Goal: Task Accomplishment & Management: Use online tool/utility

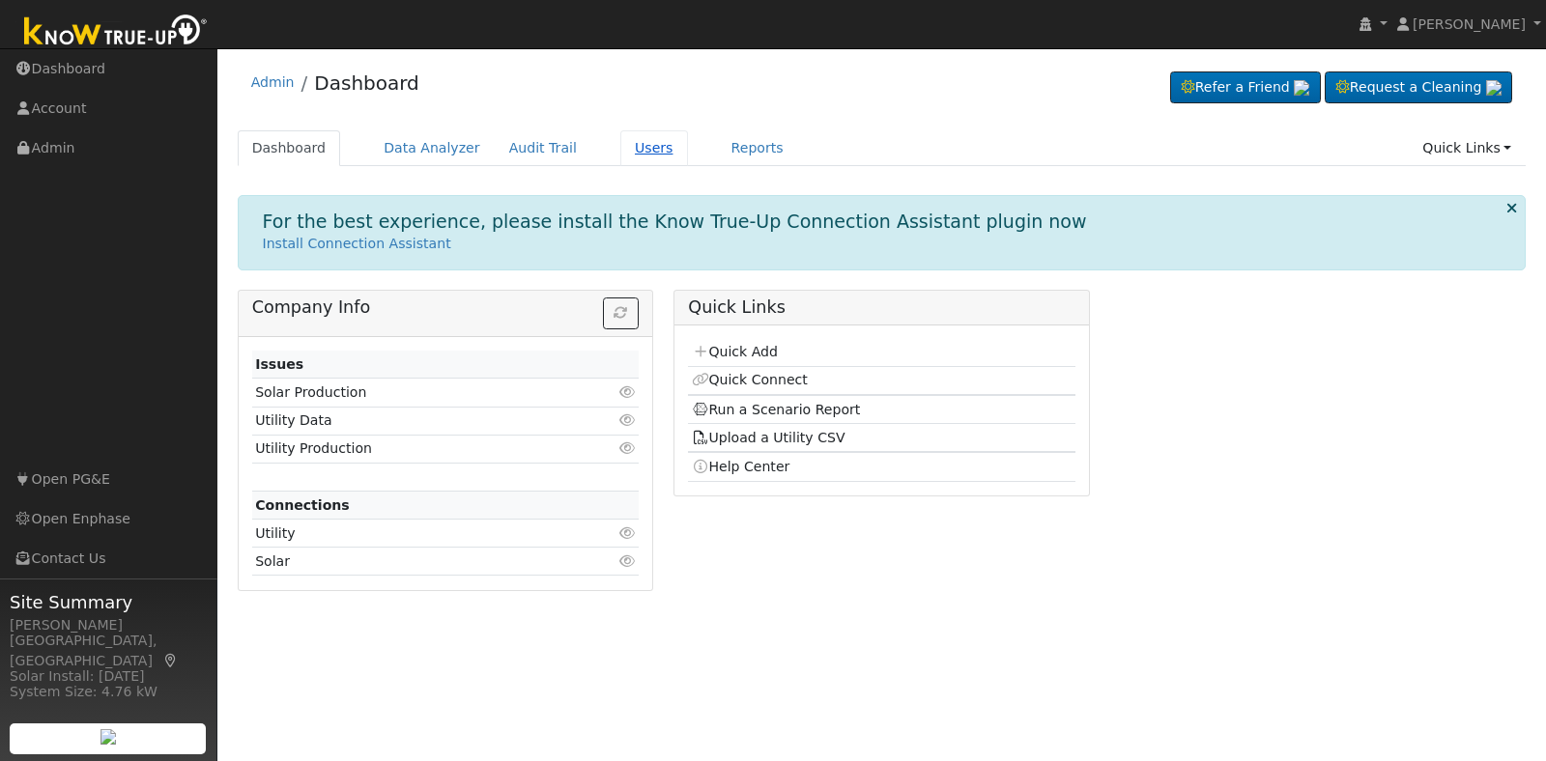
click at [620, 140] on link "Users" at bounding box center [654, 148] width 68 height 36
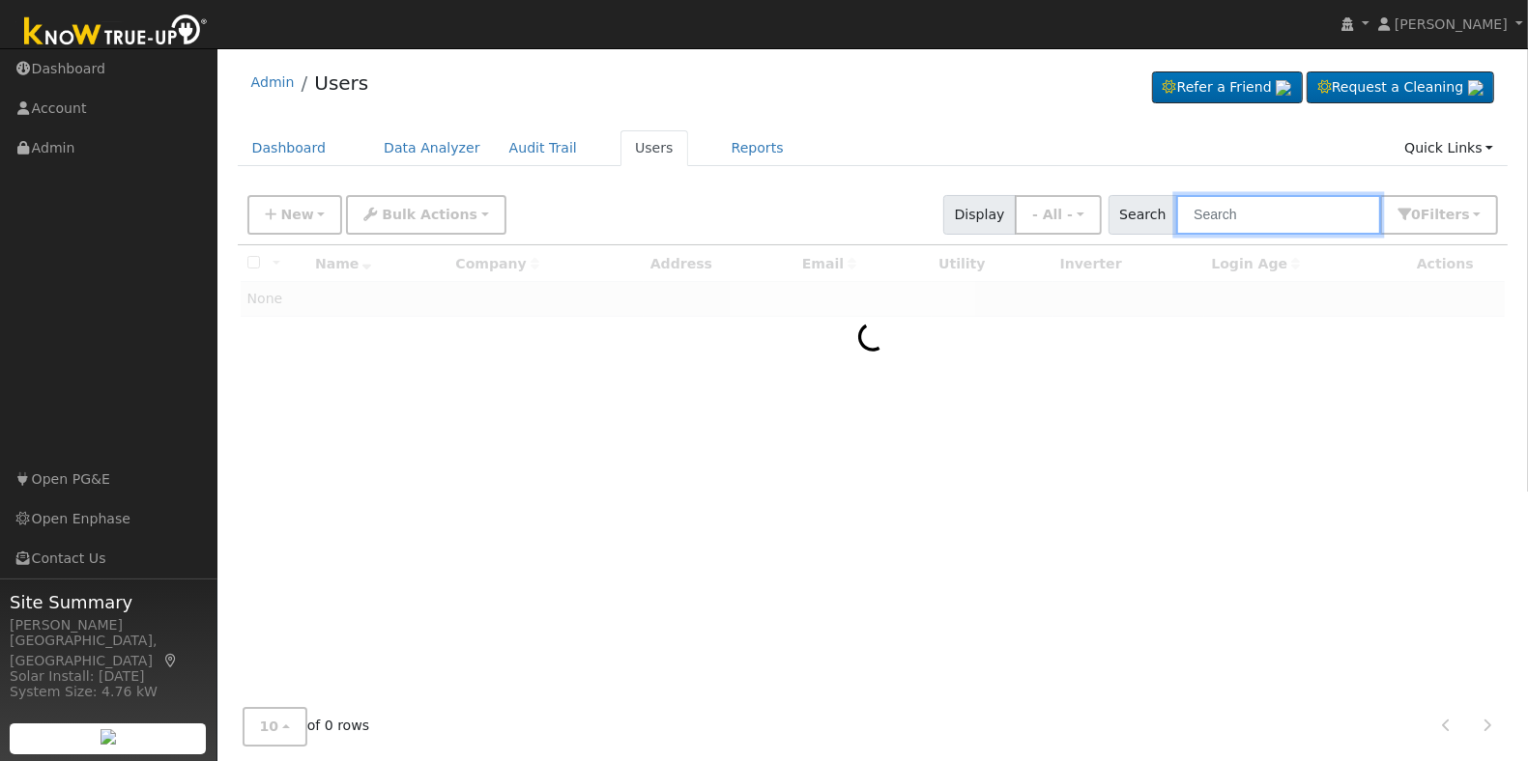
click at [1317, 213] on input "text" at bounding box center [1278, 215] width 205 height 40
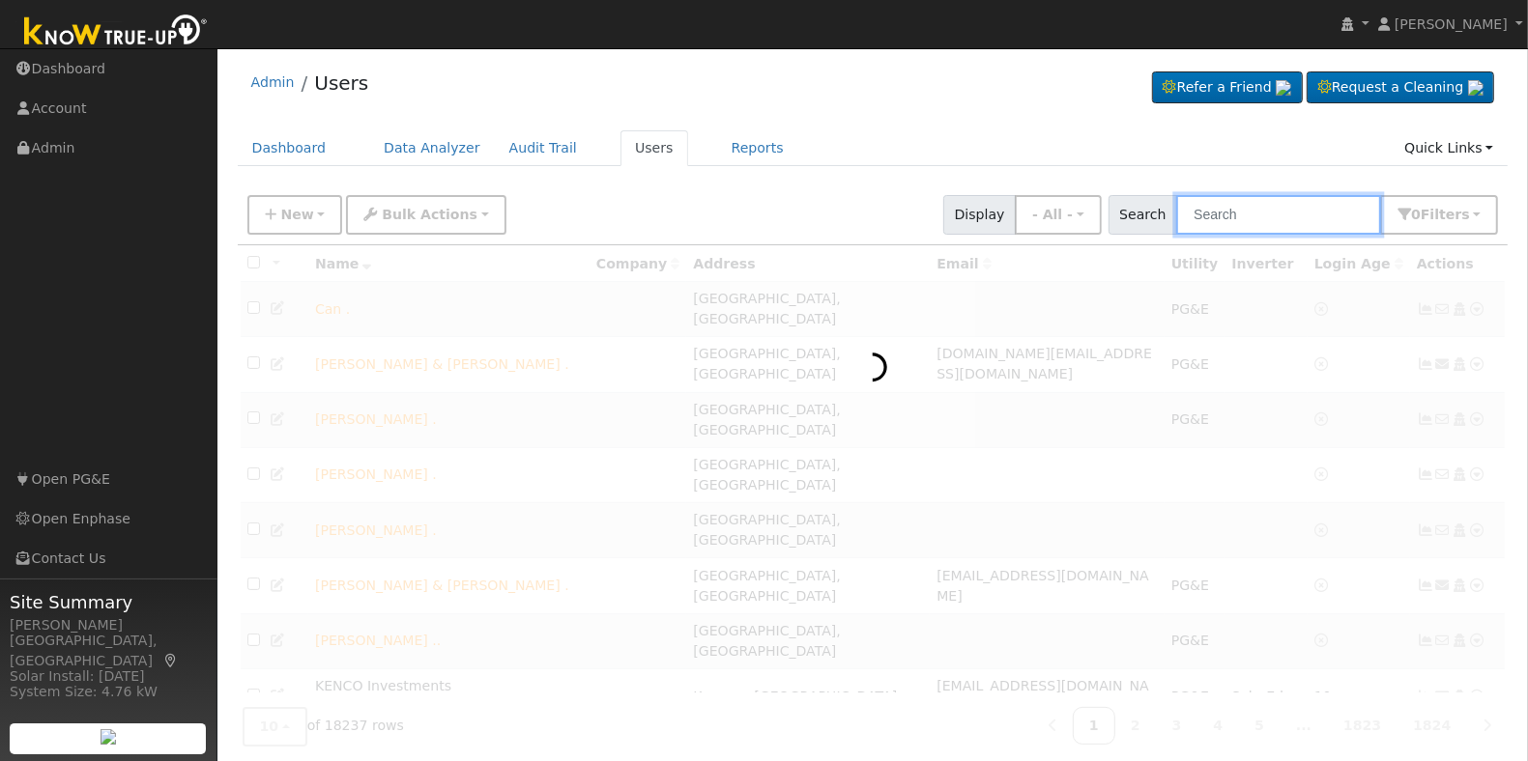
paste input "[PERSON_NAME]"
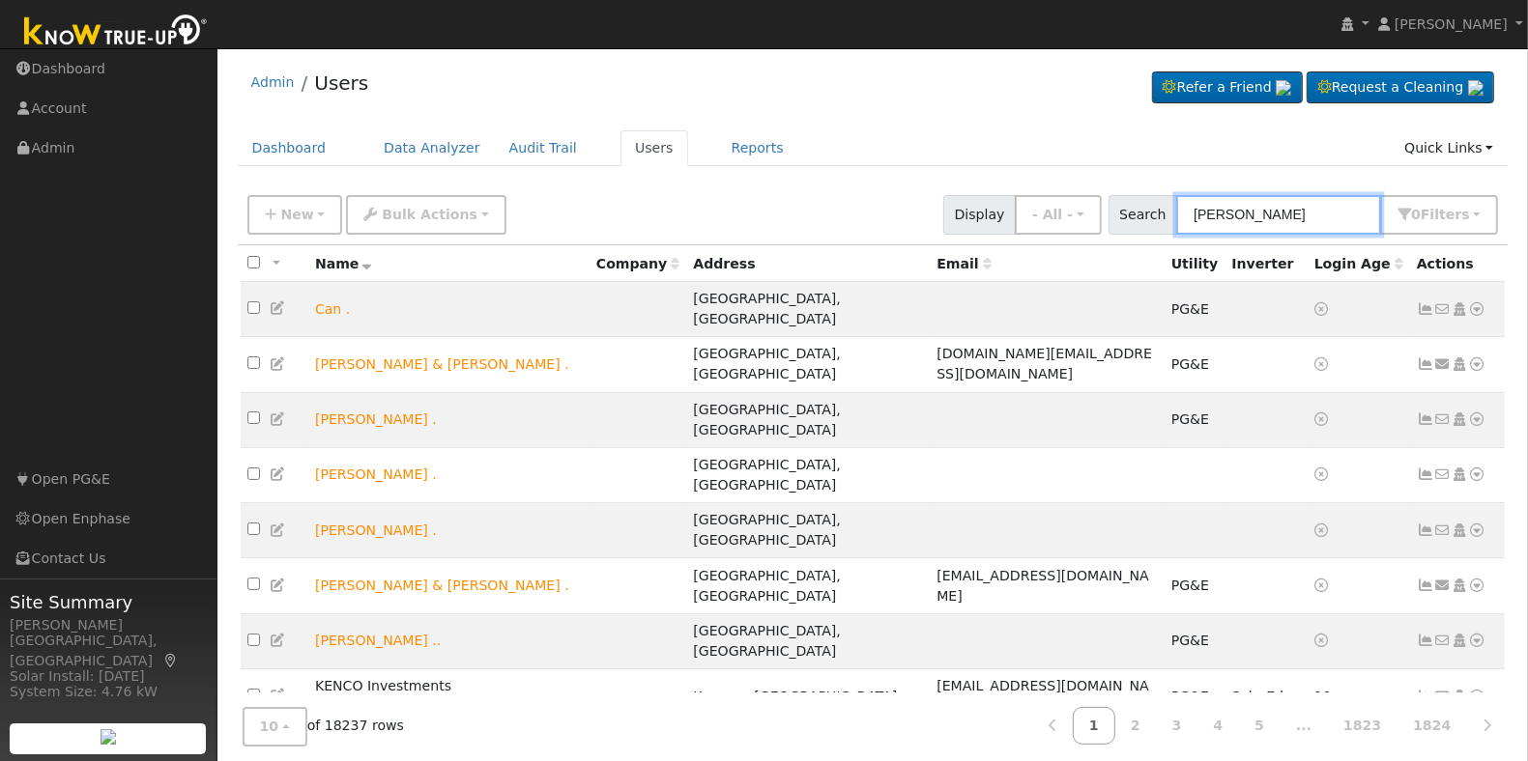
type input "[PERSON_NAME]"
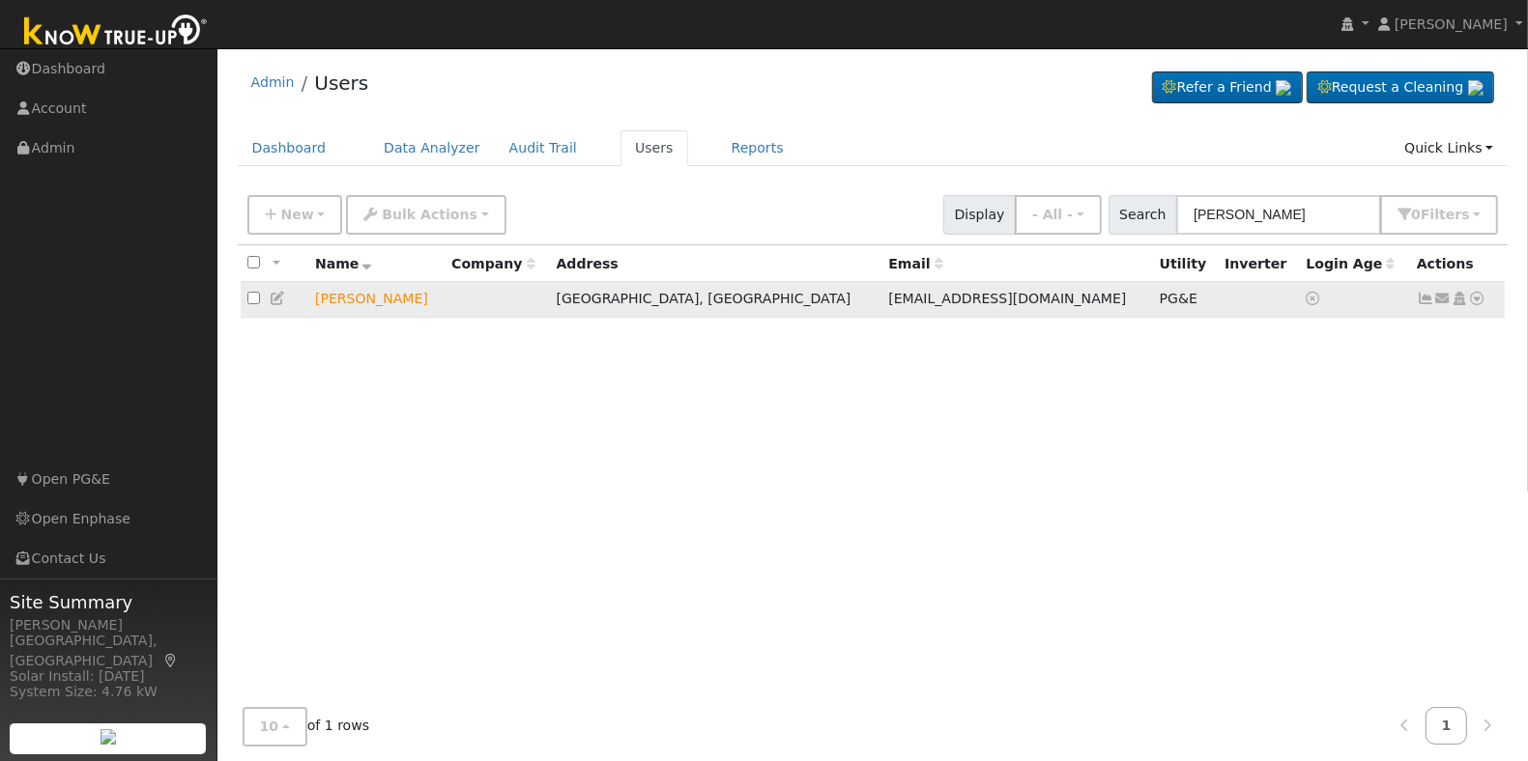
click at [1476, 301] on icon at bounding box center [1477, 299] width 17 height 14
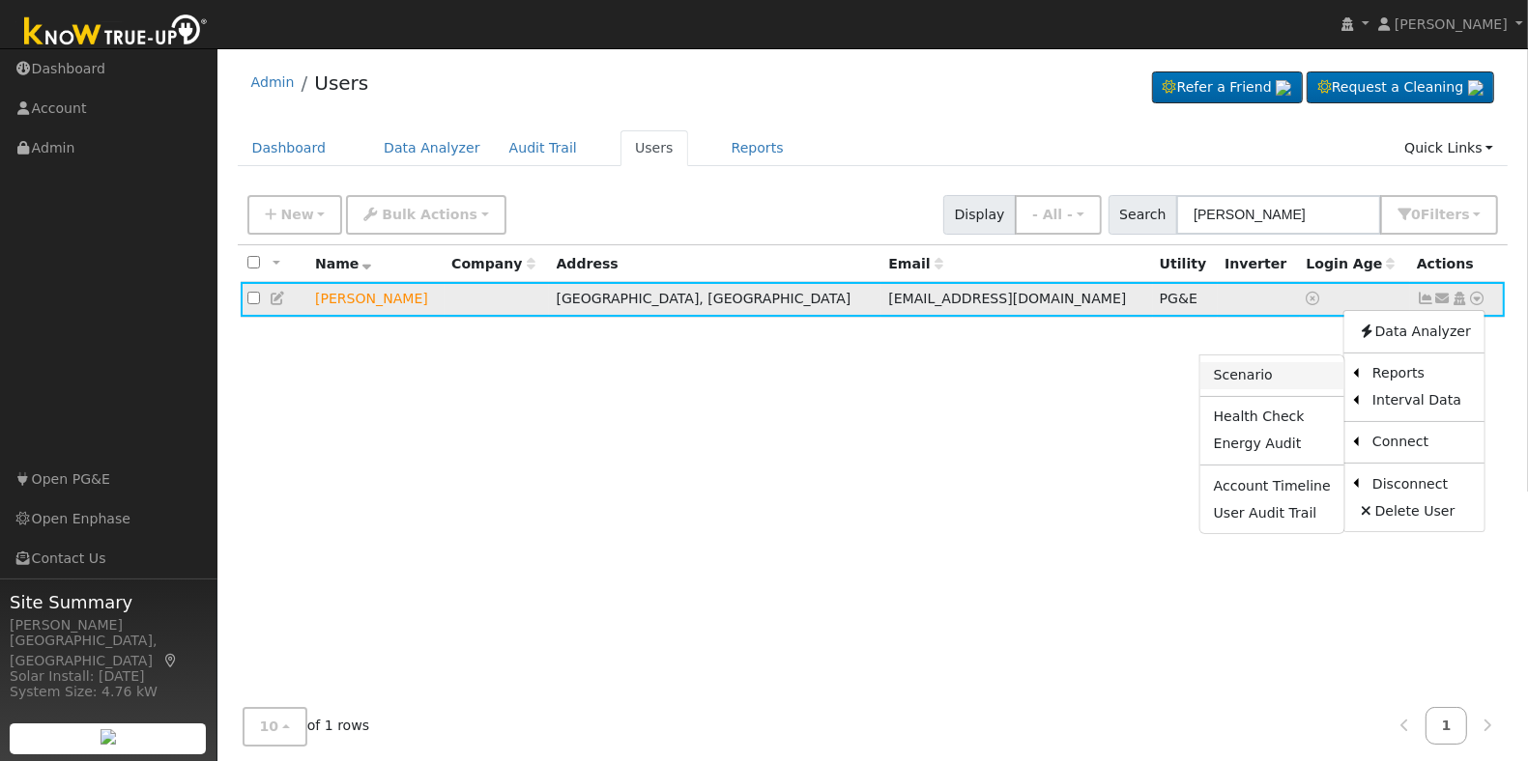
click at [1249, 377] on link "Scenario" at bounding box center [1272, 375] width 144 height 27
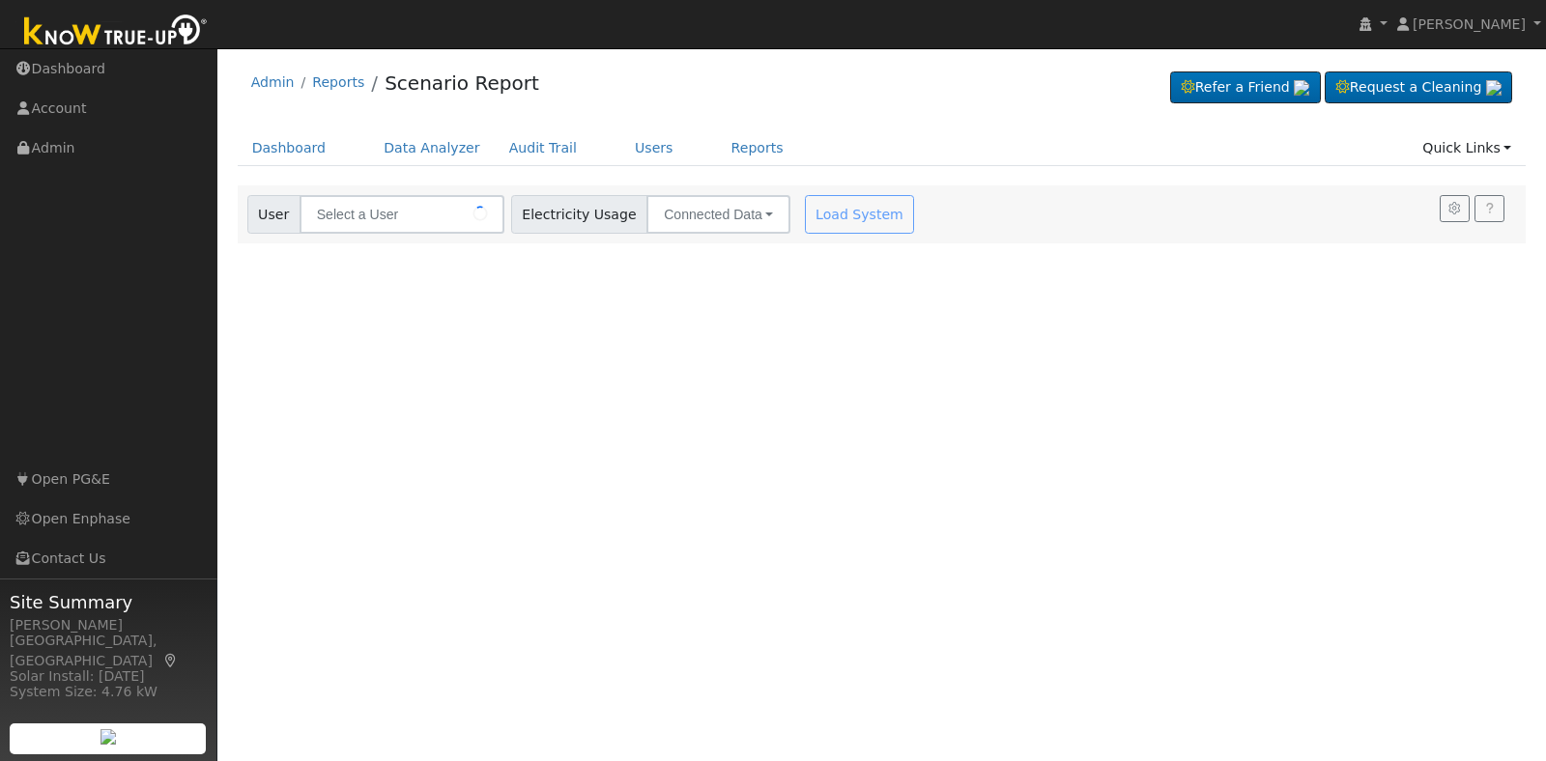
type input "[PERSON_NAME]"
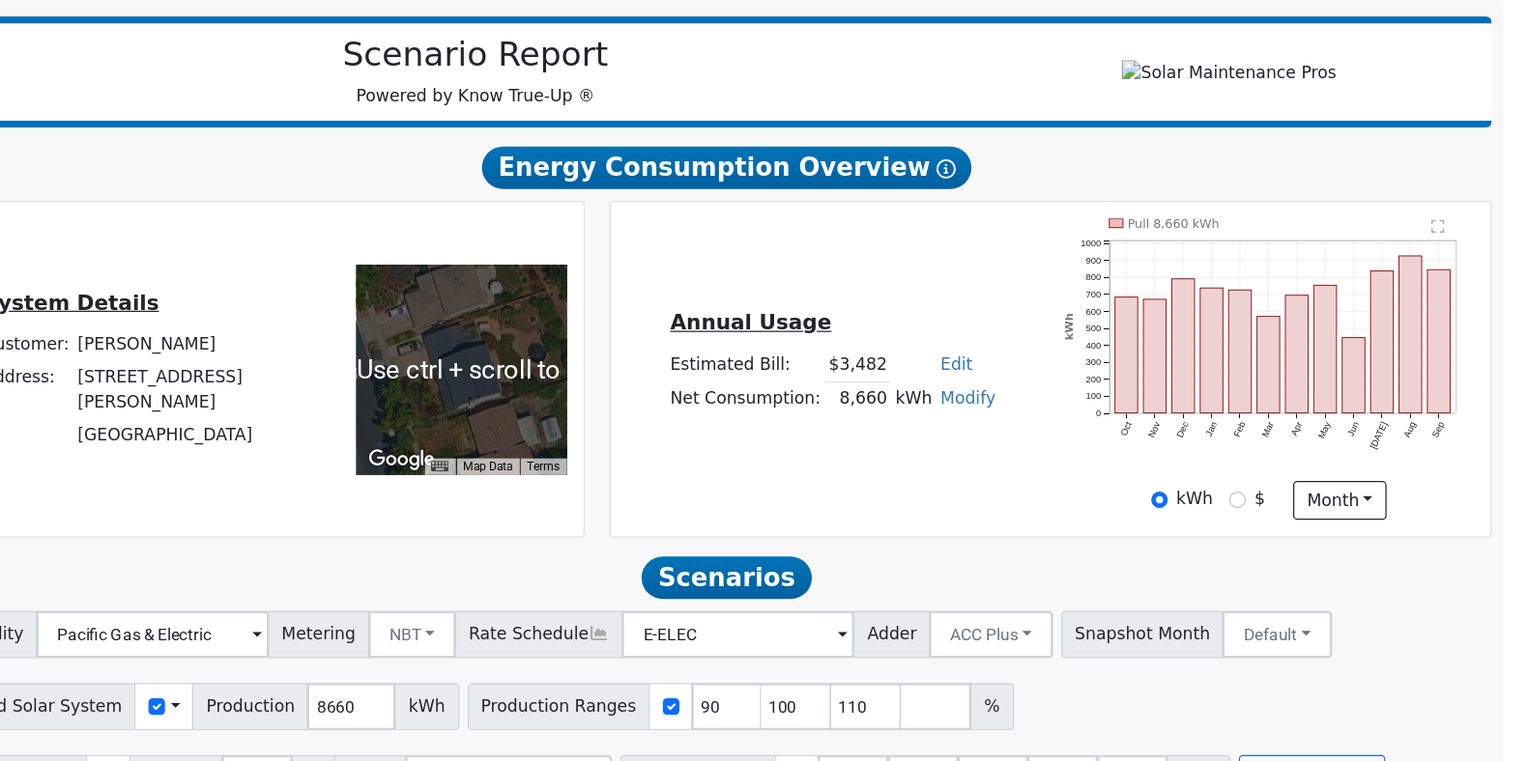
scroll to position [186, 0]
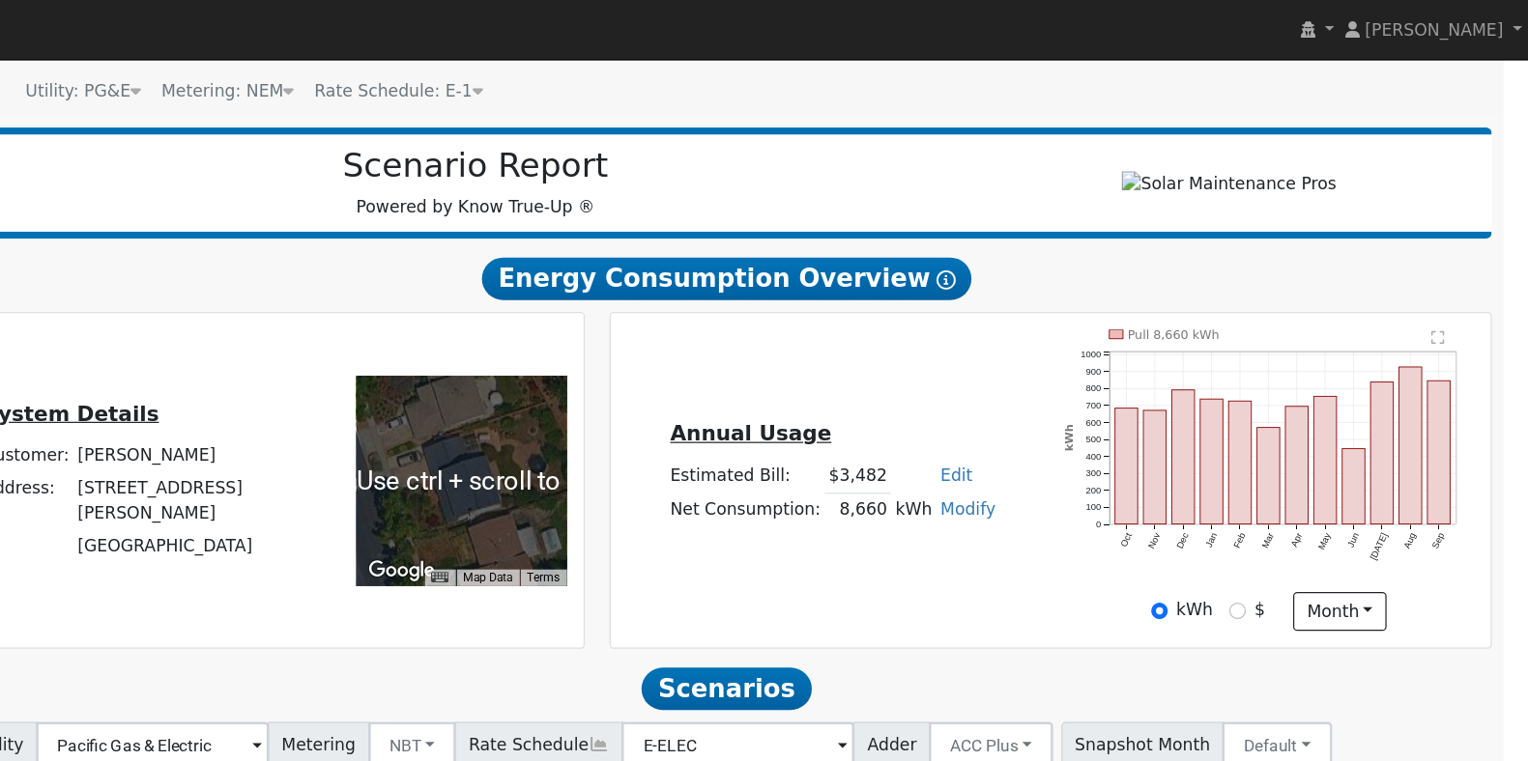
click at [637, 78] on span "Rate Schedule: E-1" at bounding box center [604, 74] width 138 height 15
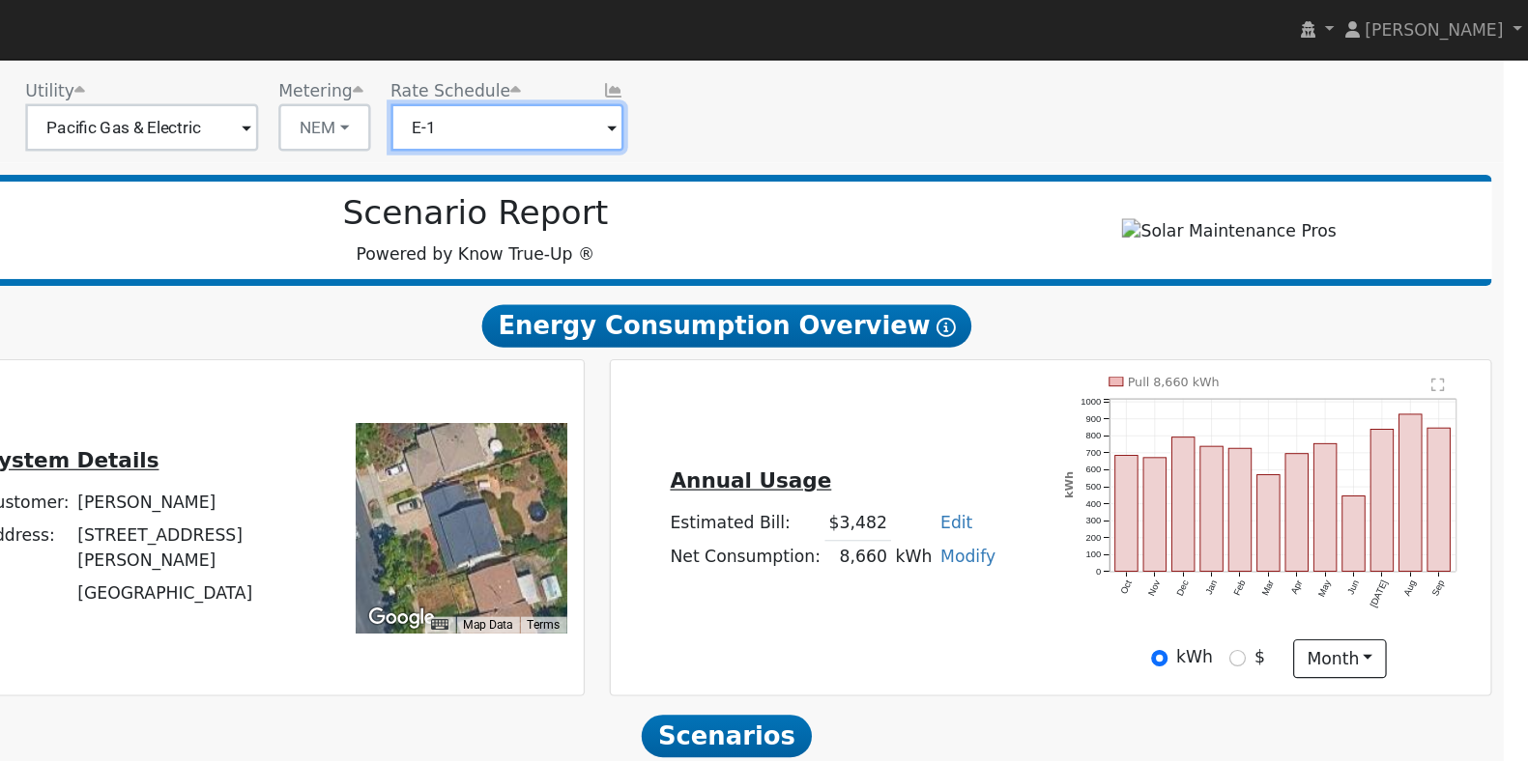
click at [733, 99] on input "E-1" at bounding box center [693, 104] width 190 height 39
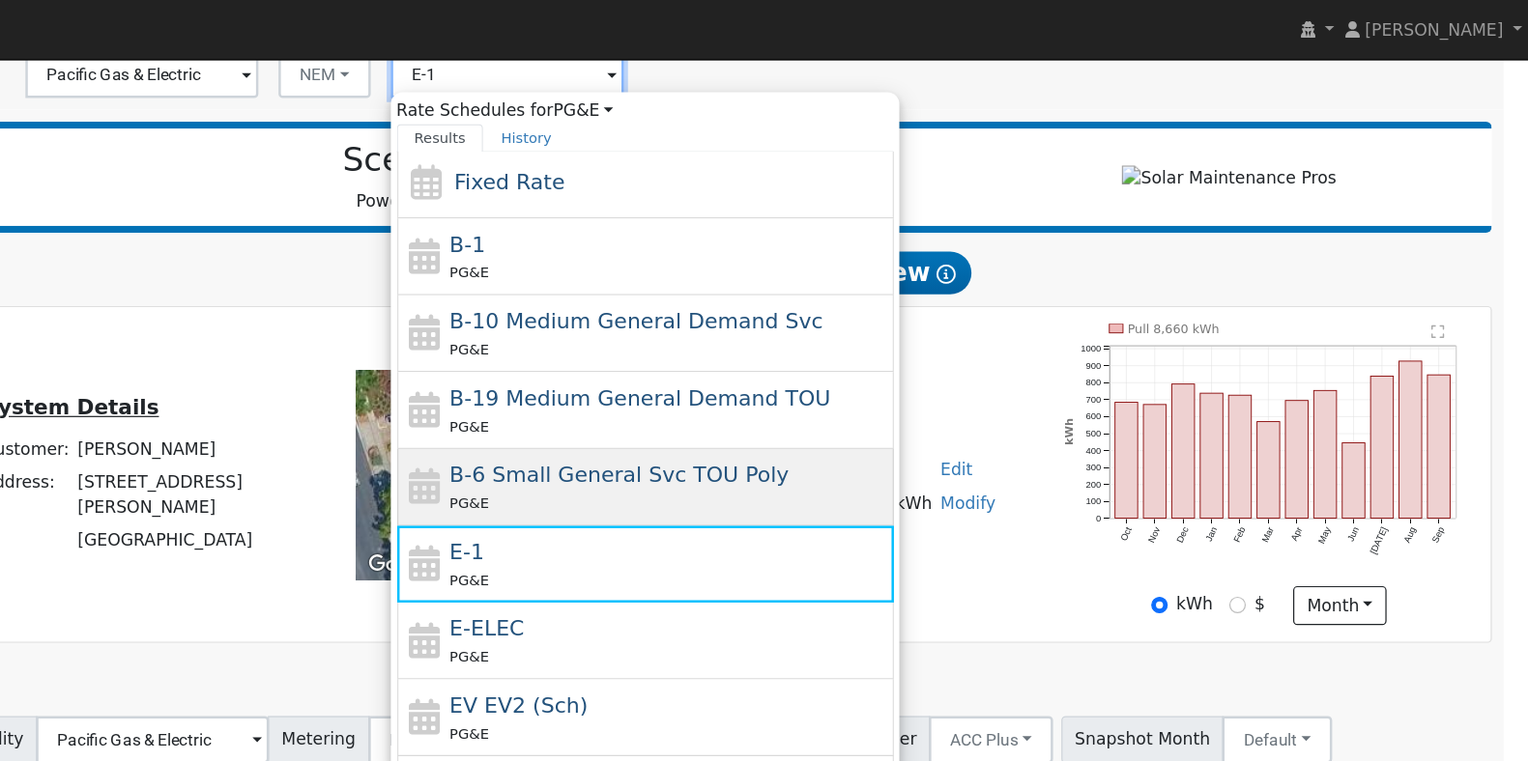
scroll to position [99, 0]
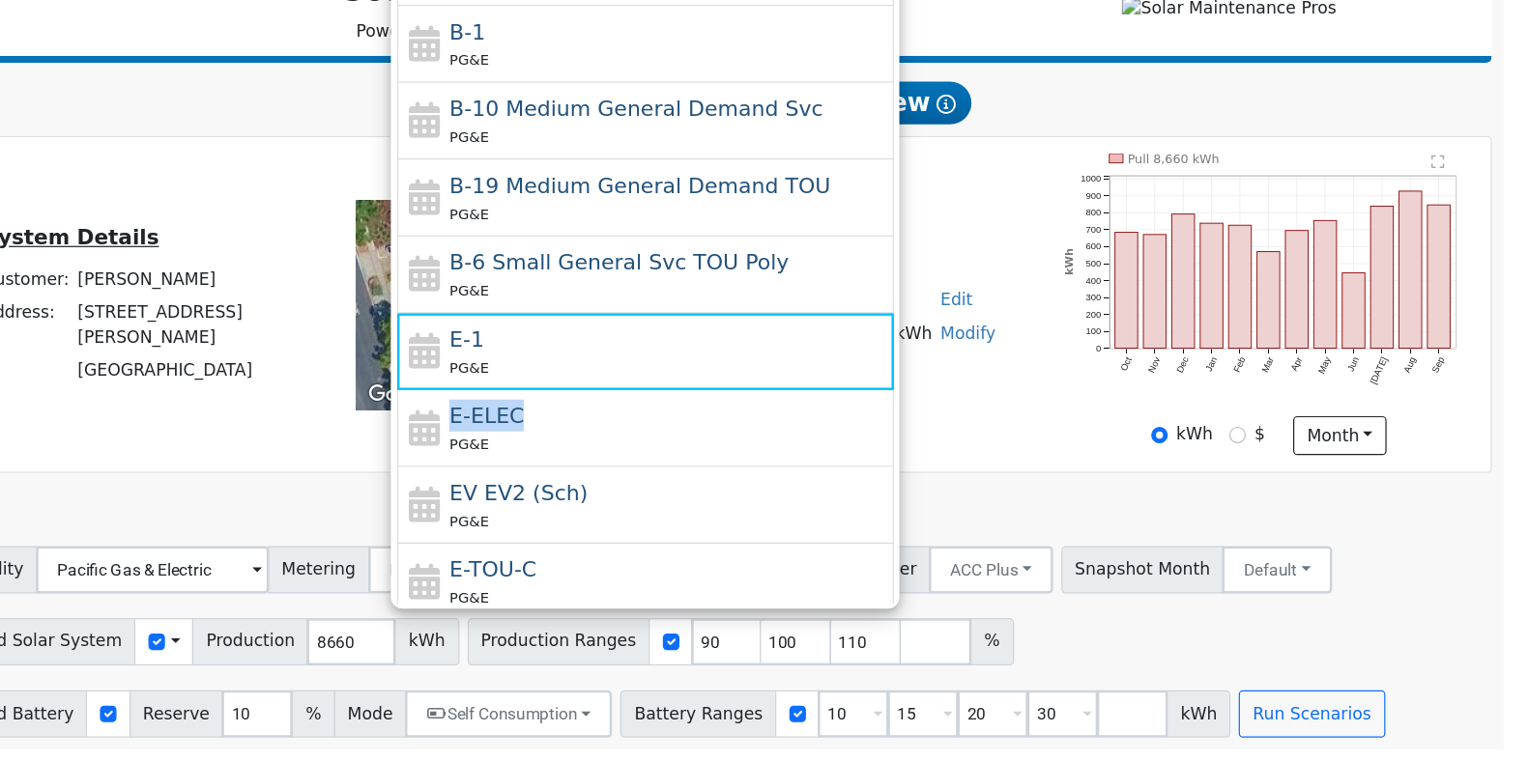
drag, startPoint x: 1006, startPoint y: 434, endPoint x: 1010, endPoint y: 455, distance: 21.6
click at [1009, 474] on div "- None - Fixed Rate B-1 PG&E B-10 Medium General Demand Svc PG&E B-19 Medium Ge…" at bounding box center [806, 378] width 406 height 507
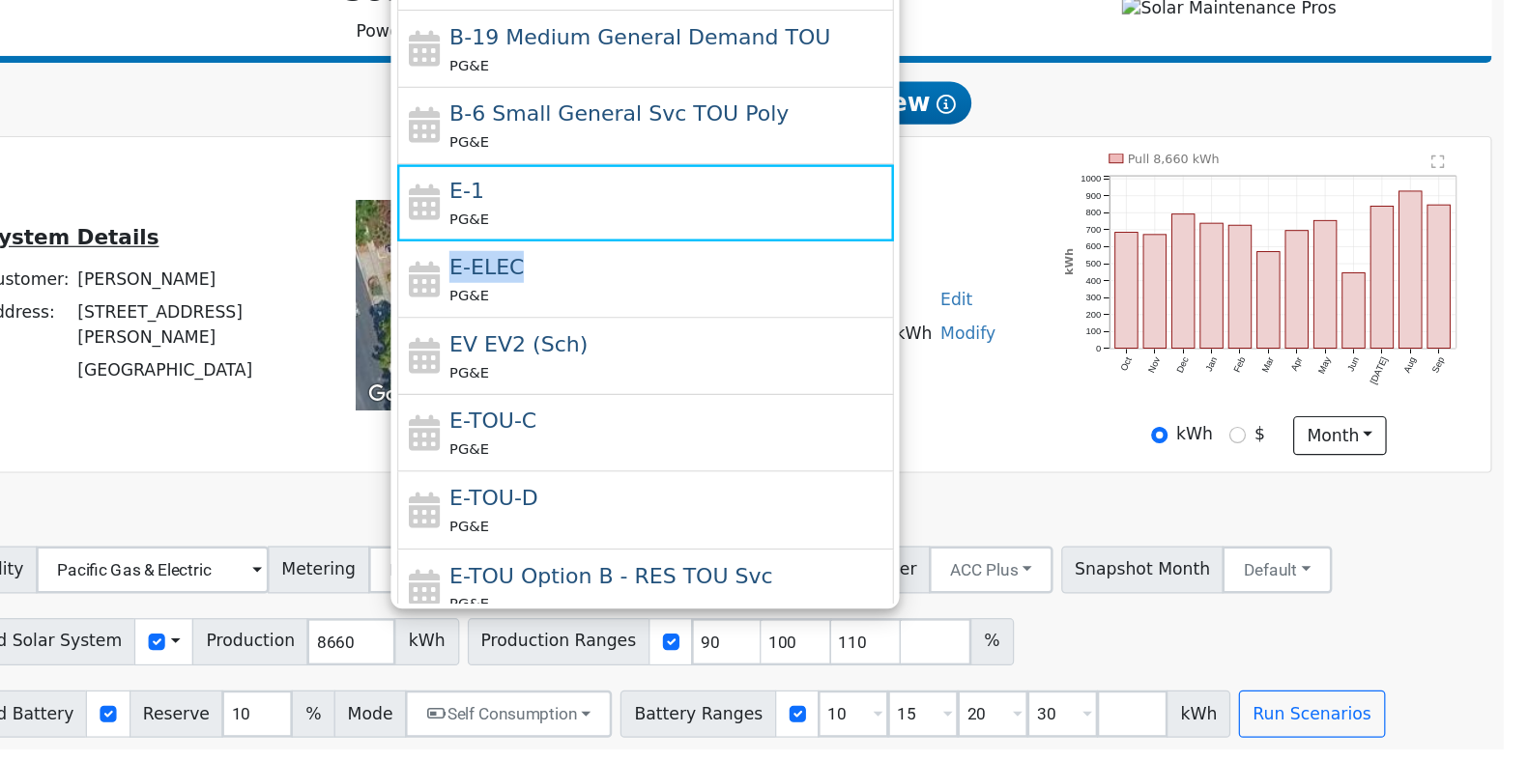
scroll to position [243, 0]
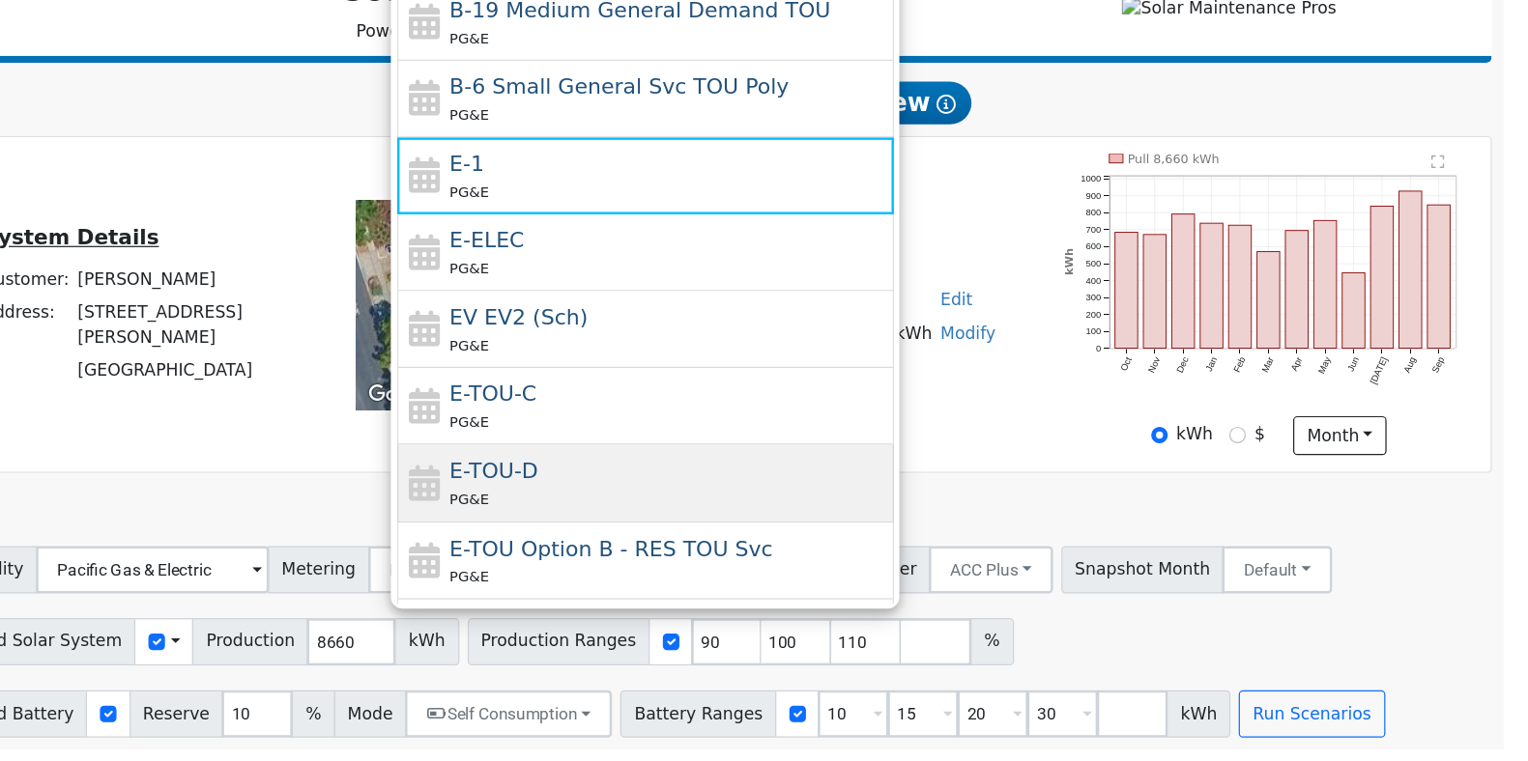
click at [835, 536] on div "PG&E" at bounding box center [825, 546] width 359 height 20
type input "E-TOU-D"
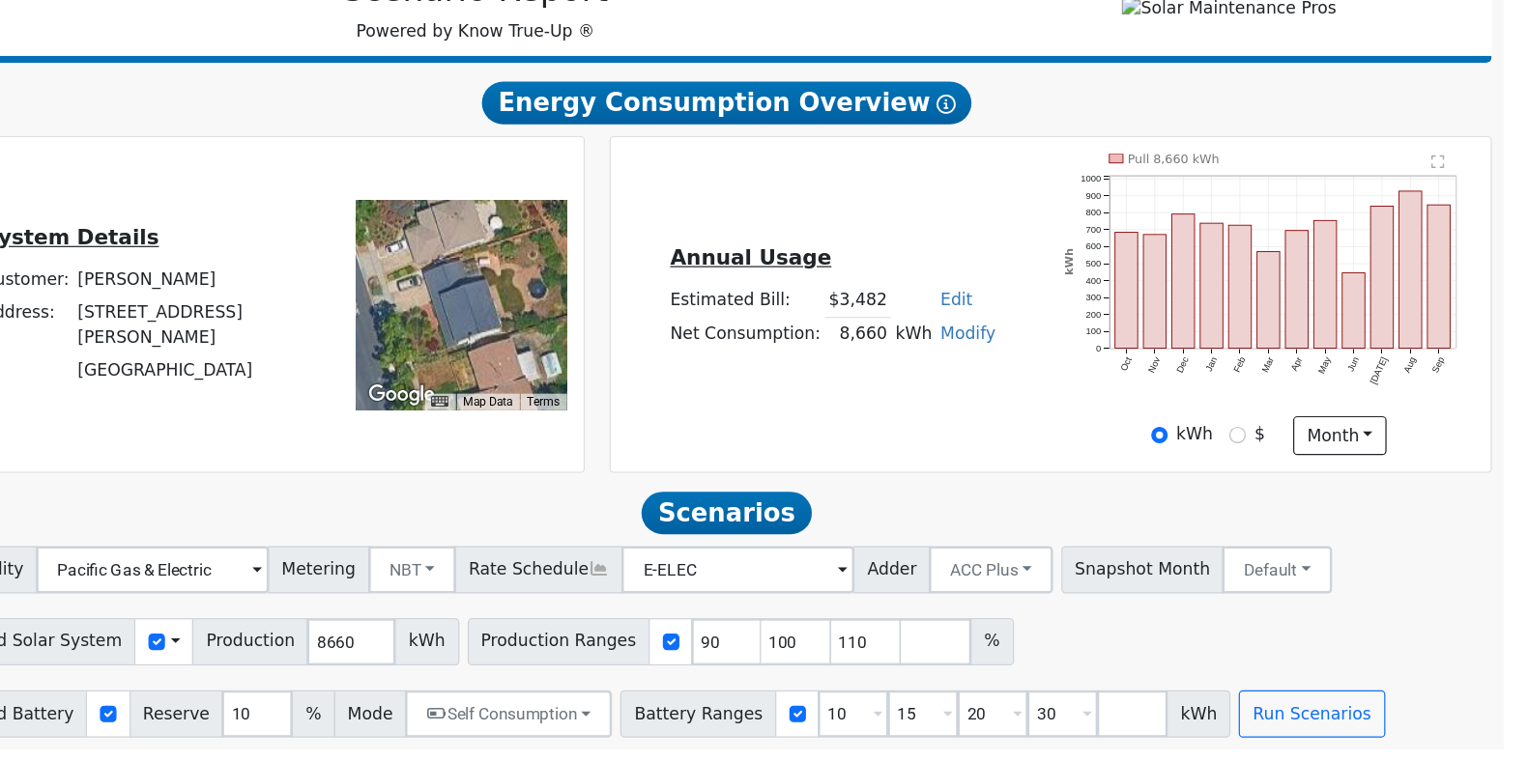
click at [1006, 346] on h5 "Annual Usage" at bounding box center [959, 350] width 266 height 20
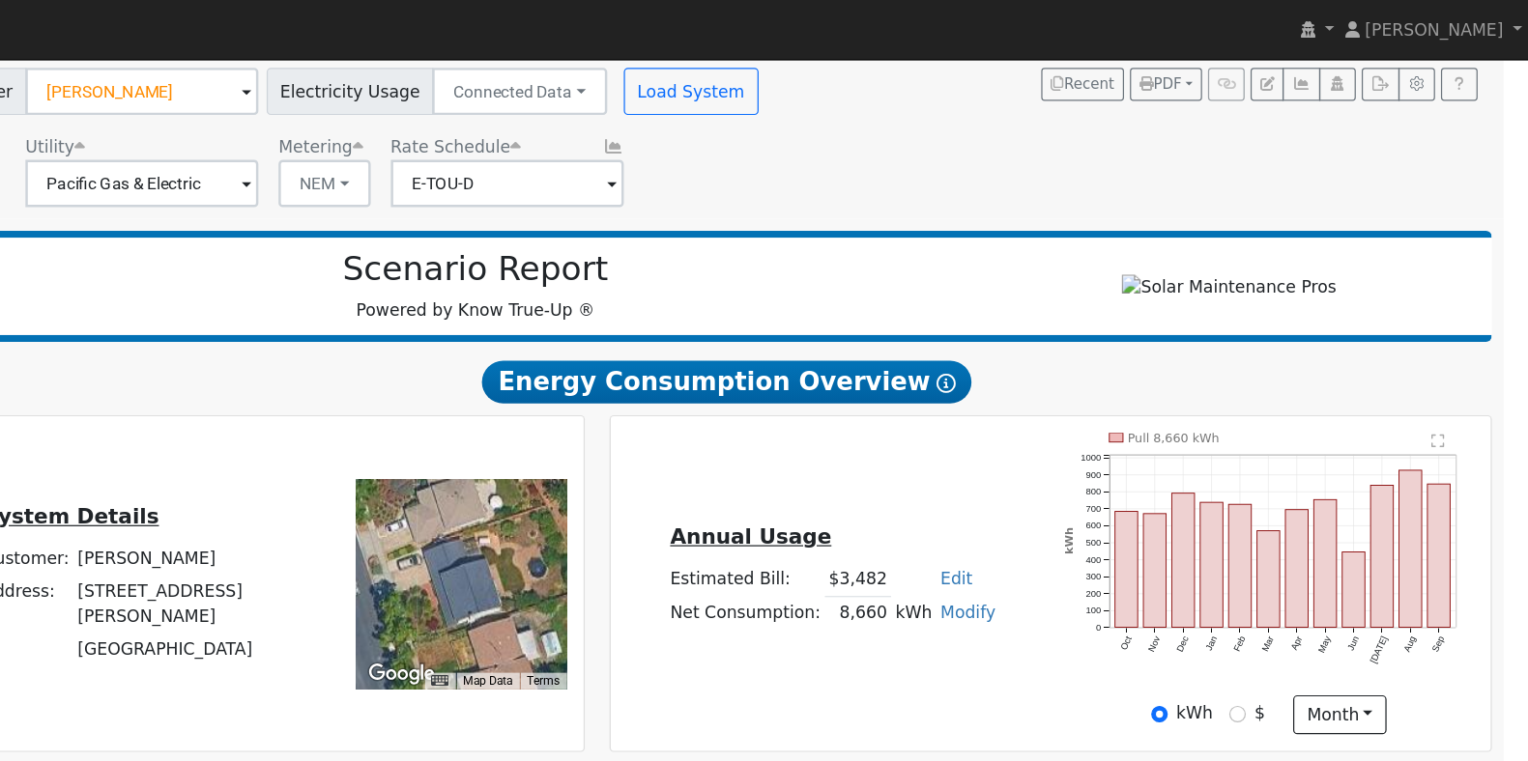
scroll to position [138, 0]
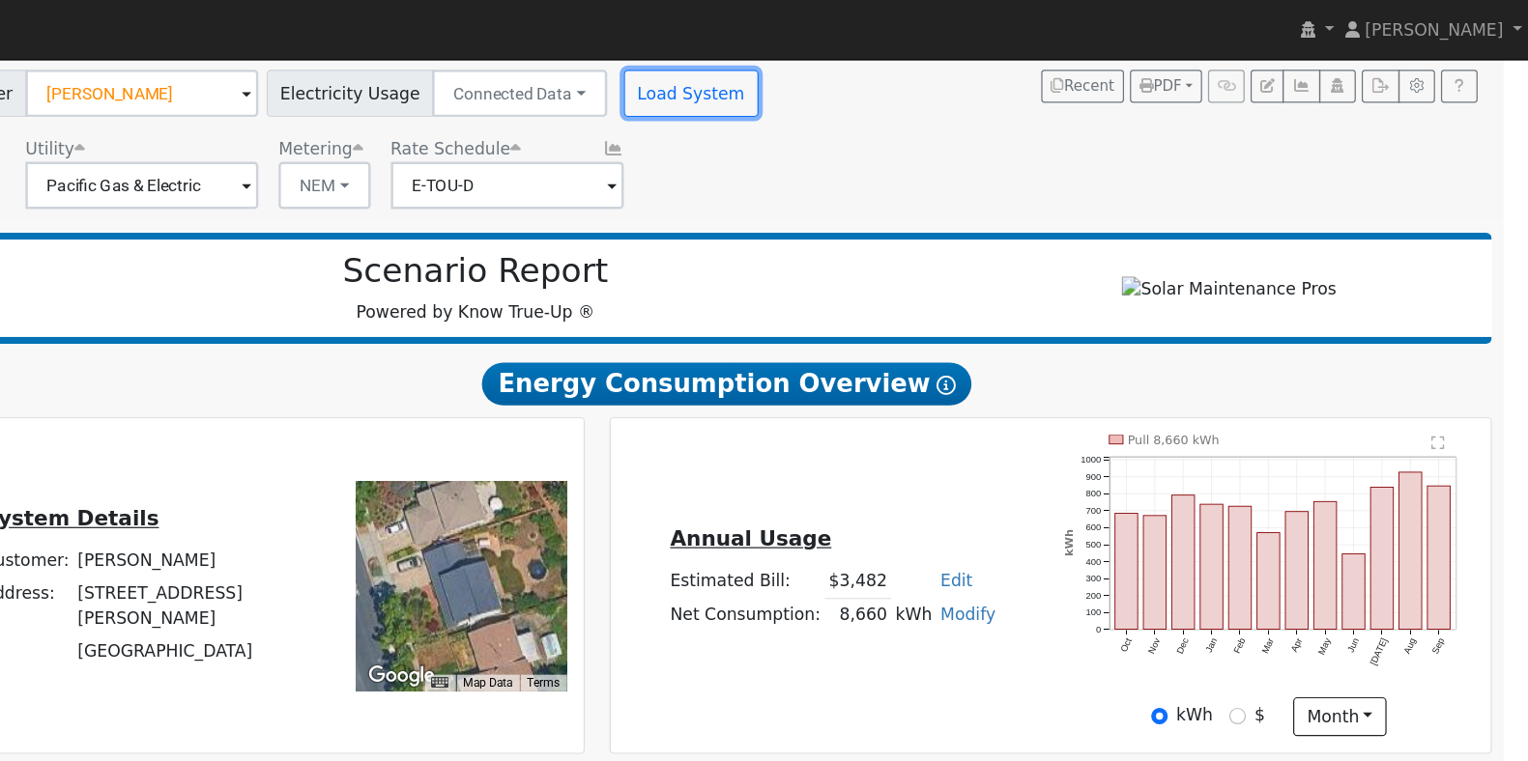
click at [802, 76] on button "Load System" at bounding box center [844, 76] width 110 height 39
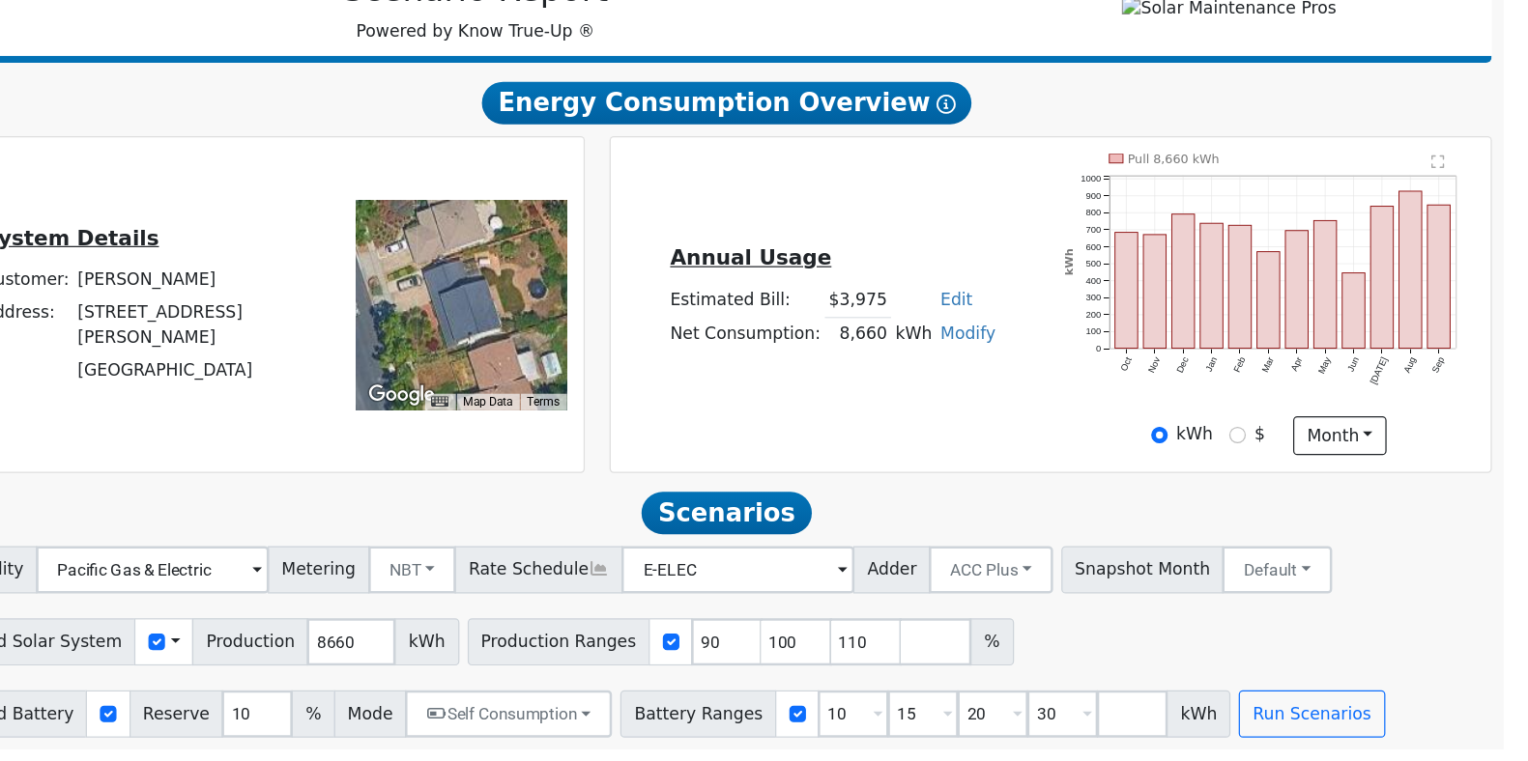
scroll to position [199, 0]
